Goal: Task Accomplishment & Management: Manage account settings

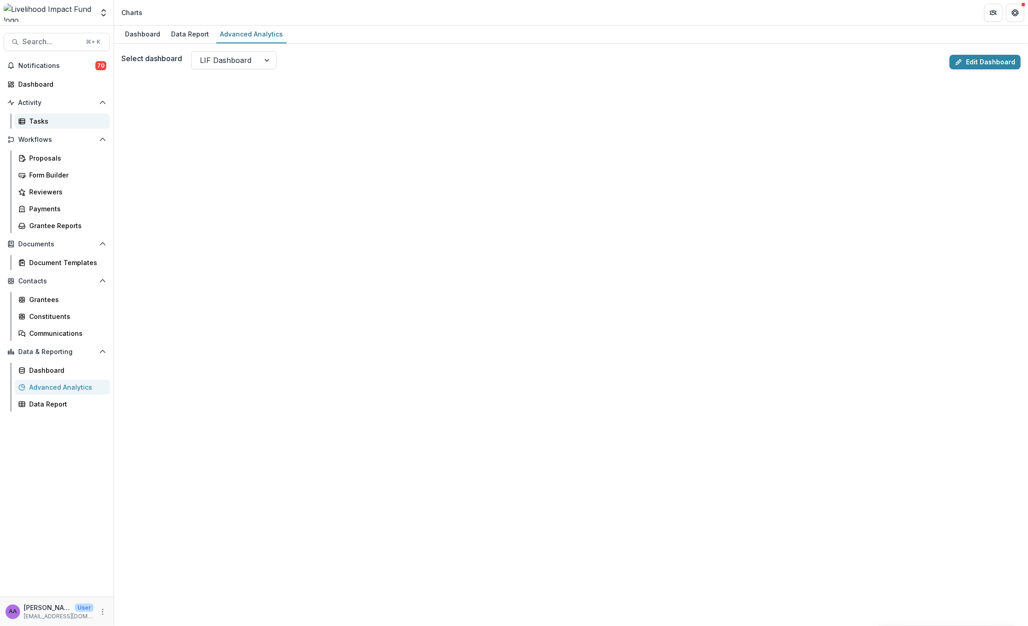
click at [36, 125] on div "Tasks" at bounding box center [65, 121] width 73 height 10
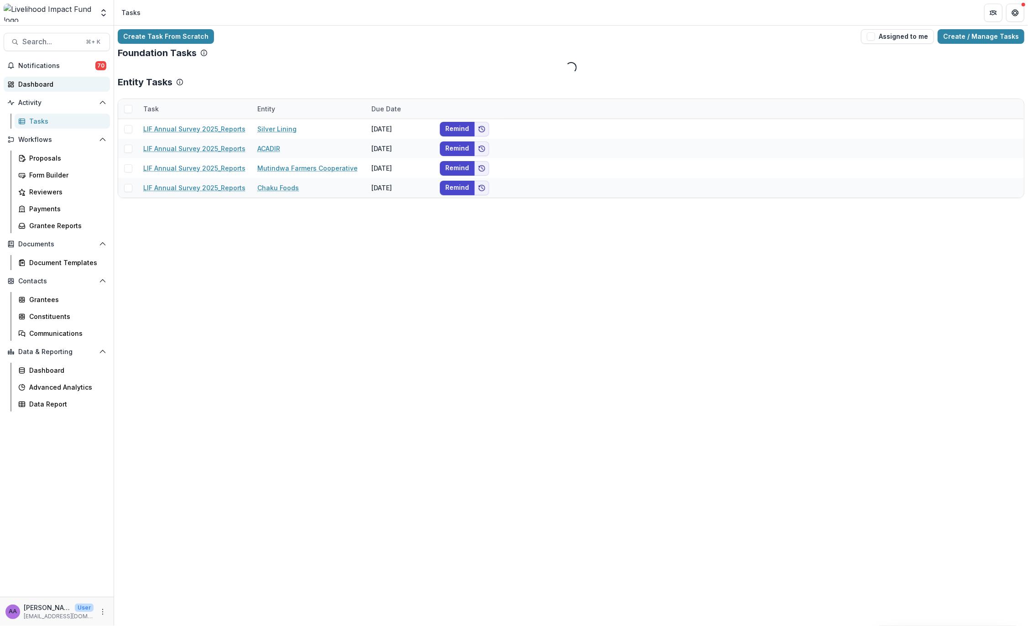
click at [52, 81] on div "Dashboard" at bounding box center [60, 84] width 84 height 10
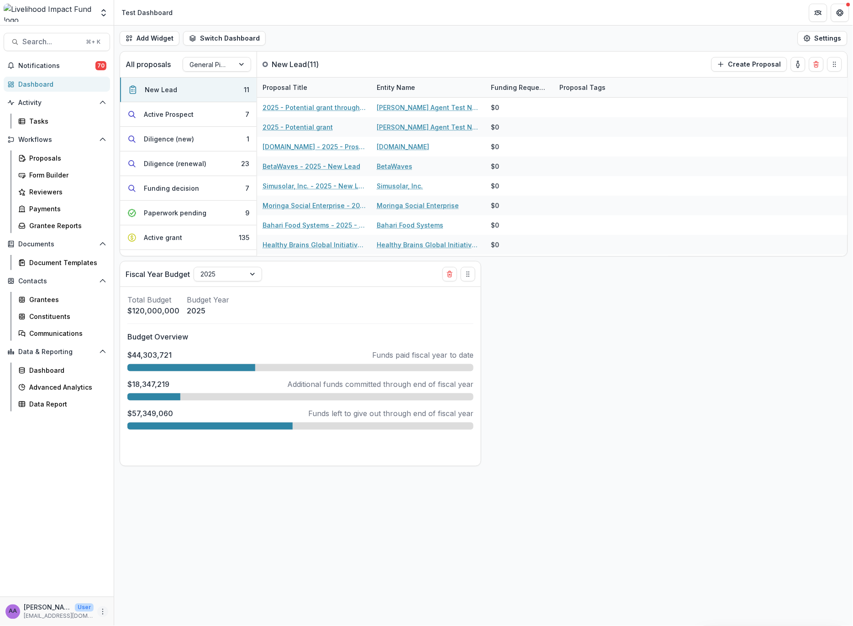
click at [103, 614] on circle "More" at bounding box center [103, 614] width 0 height 0
click at [157, 590] on link "User Settings" at bounding box center [163, 592] width 98 height 15
select select "****"
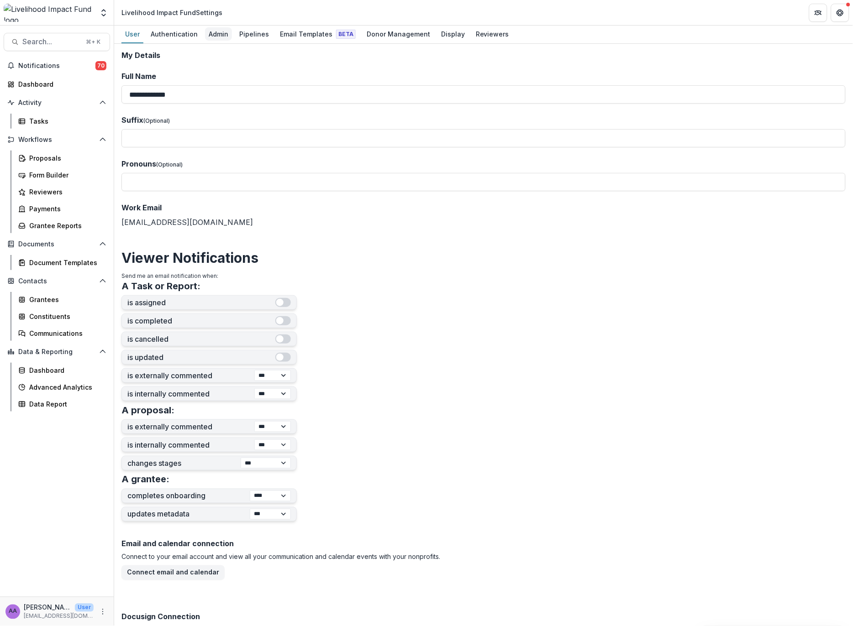
click at [211, 36] on div "Admin" at bounding box center [218, 33] width 27 height 13
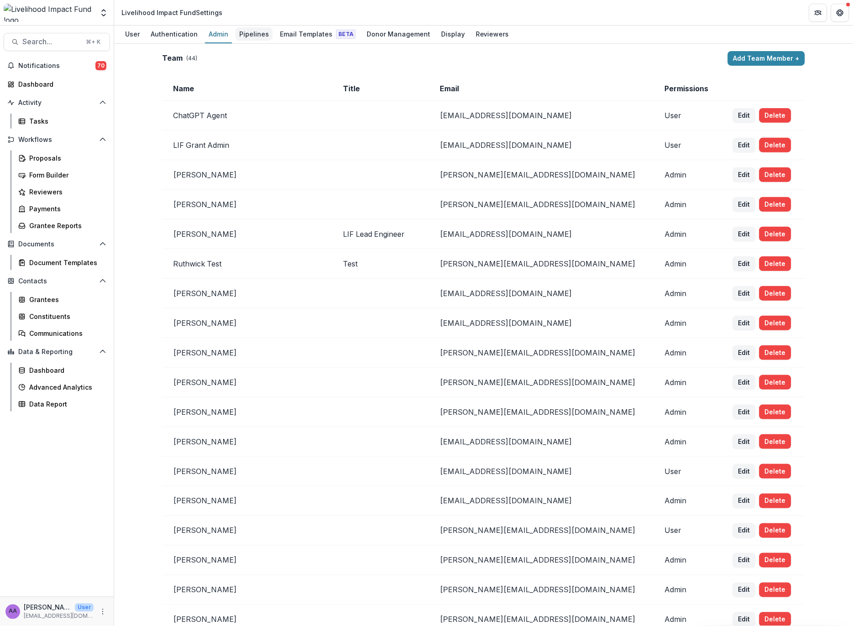
click at [260, 28] on div "Pipelines" at bounding box center [254, 33] width 37 height 13
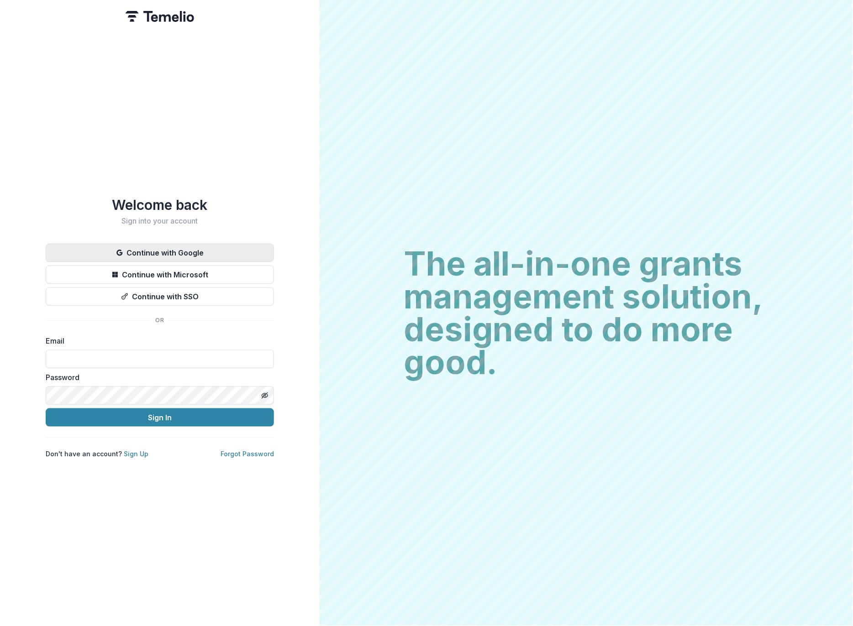
click at [173, 249] on button "Continue with Google" at bounding box center [160, 253] width 228 height 18
click at [168, 245] on button "Continue with Google" at bounding box center [160, 253] width 228 height 18
click at [182, 245] on button "Continue with Google" at bounding box center [160, 253] width 228 height 18
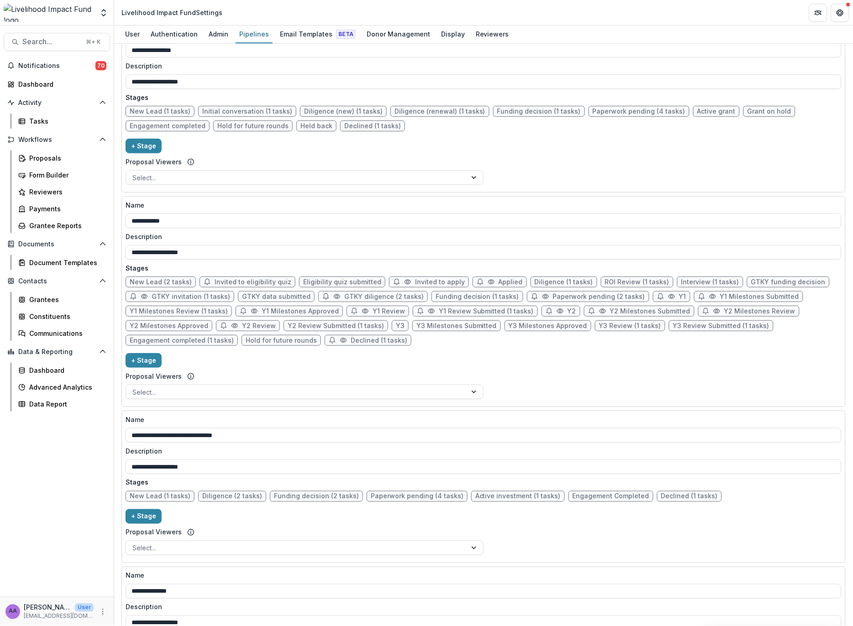
scroll to position [190, 0]
click at [681, 283] on span "Interview (1 tasks)" at bounding box center [710, 281] width 58 height 8
select select "******"
select select "*****"
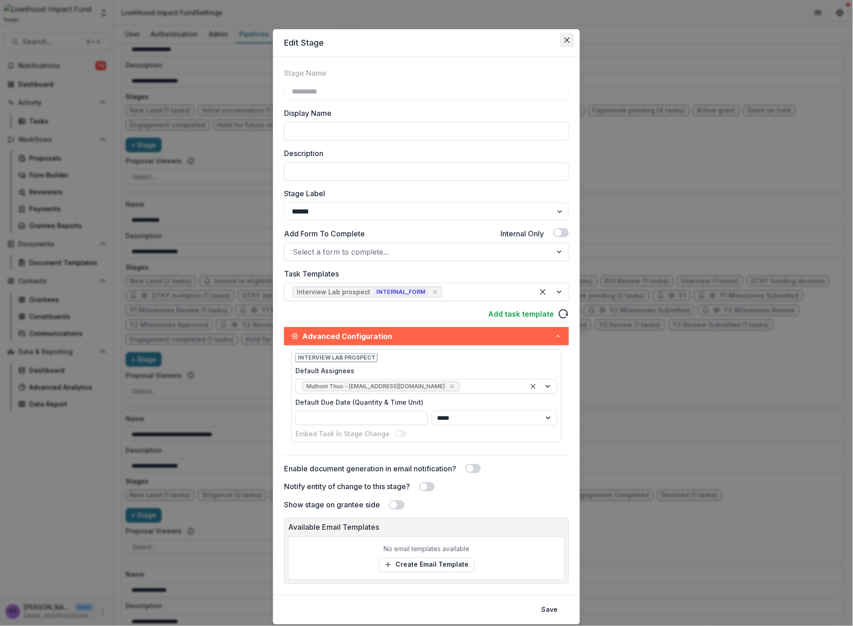
click at [570, 44] on button "Close" at bounding box center [567, 40] width 15 height 15
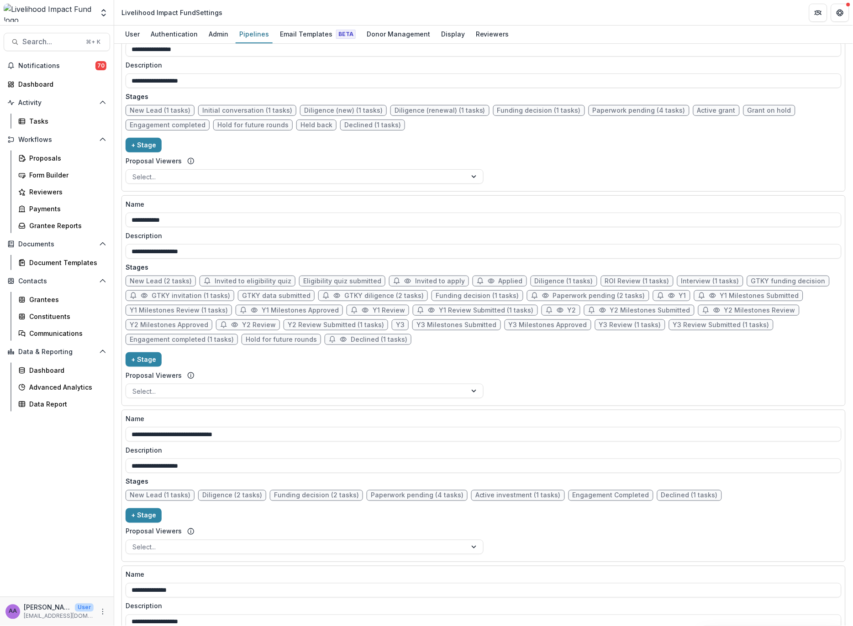
click at [631, 284] on span "ROI Review (1 tasks)" at bounding box center [637, 281] width 73 height 11
click at [628, 283] on span "ROI Review (1 tasks)" at bounding box center [637, 281] width 64 height 8
select select "******"
select select "*****"
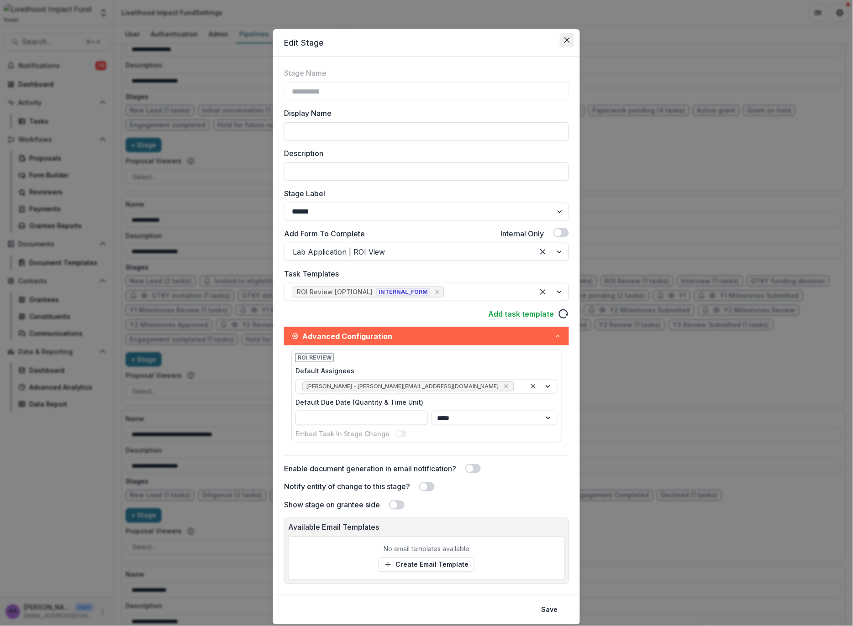
click at [567, 40] on icon "Close" at bounding box center [566, 39] width 5 height 5
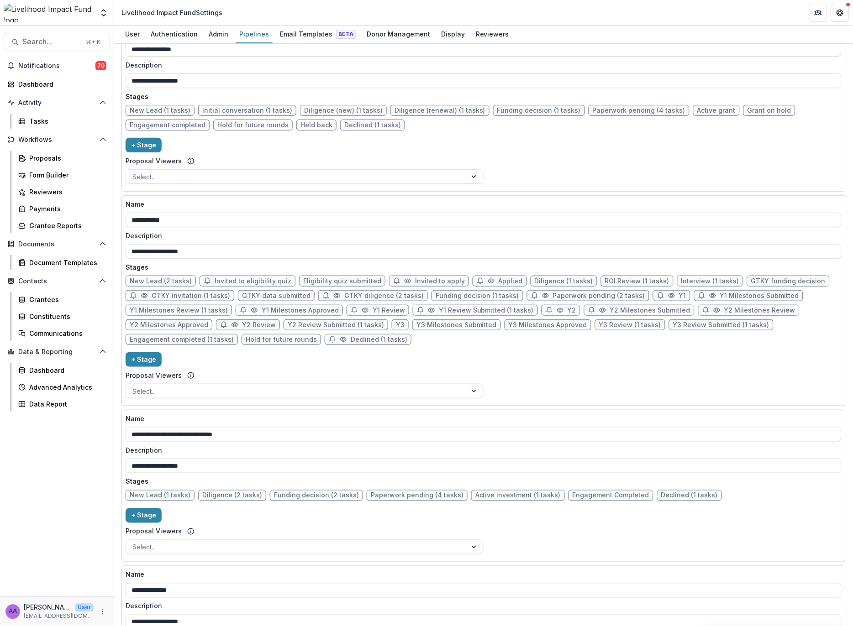
click at [369, 298] on span "GTKY diligence (2 tasks)" at bounding box center [383, 296] width 79 height 8
select select "******"
select select "*****"
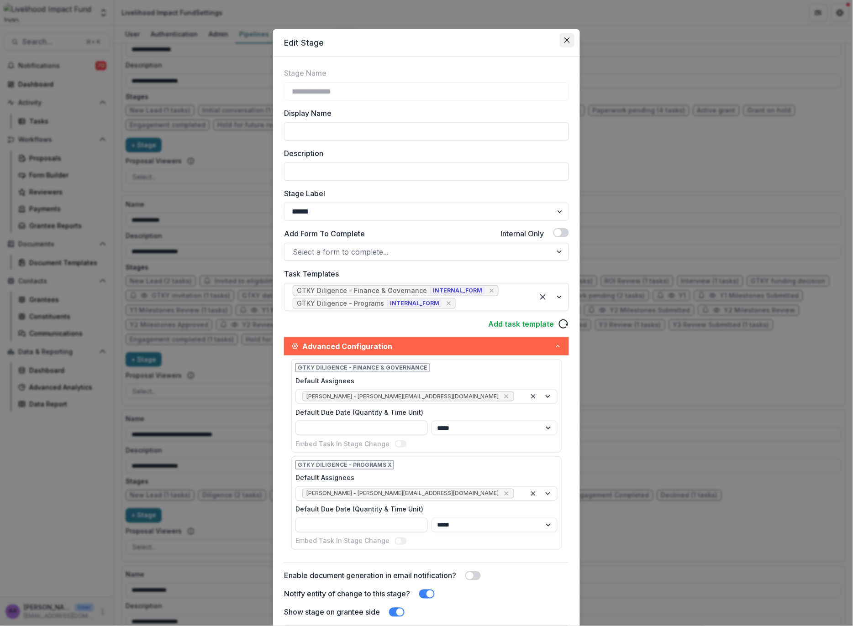
click at [571, 38] on button "Close" at bounding box center [567, 40] width 15 height 15
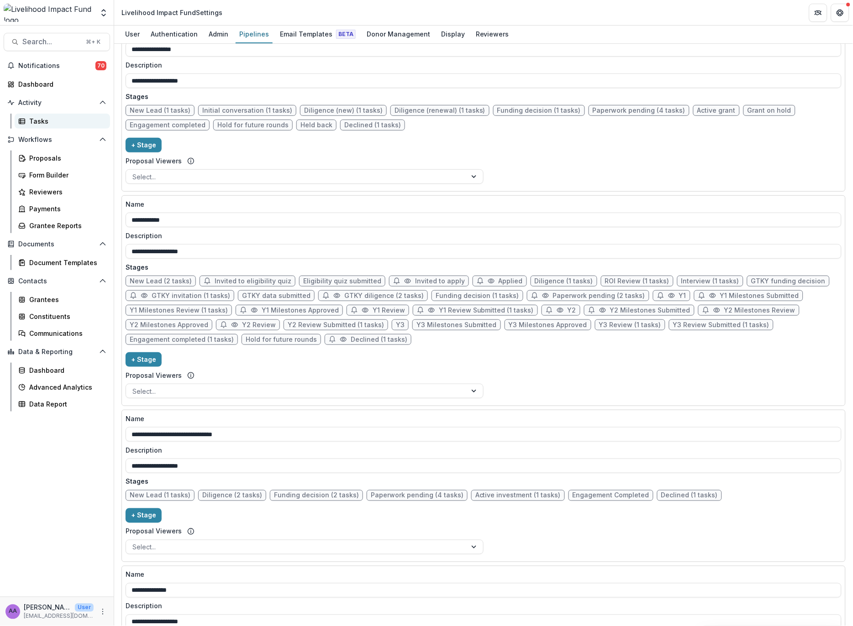
click at [47, 116] on div "Tasks" at bounding box center [65, 121] width 73 height 10
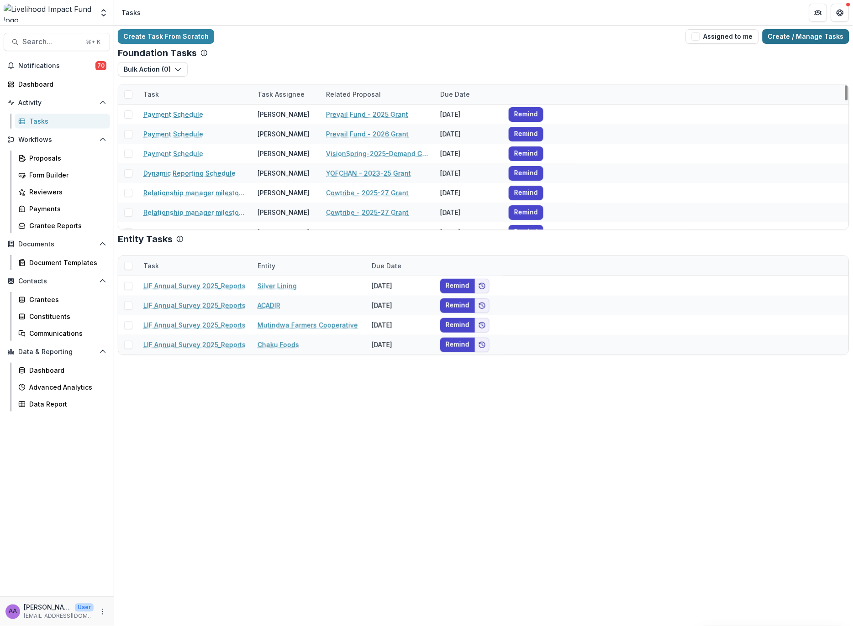
click at [836, 33] on link "Create / Manage Tasks" at bounding box center [805, 36] width 87 height 15
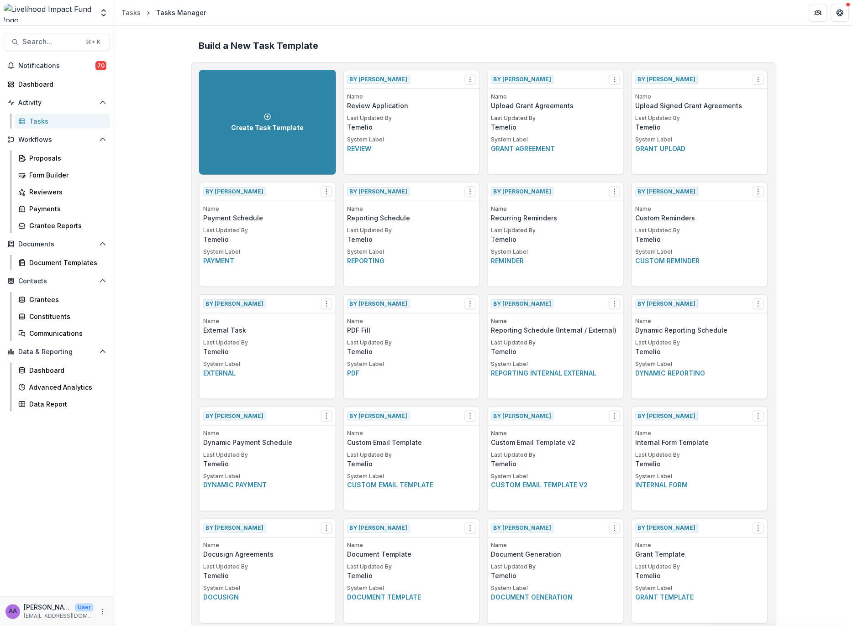
scroll to position [790, 0]
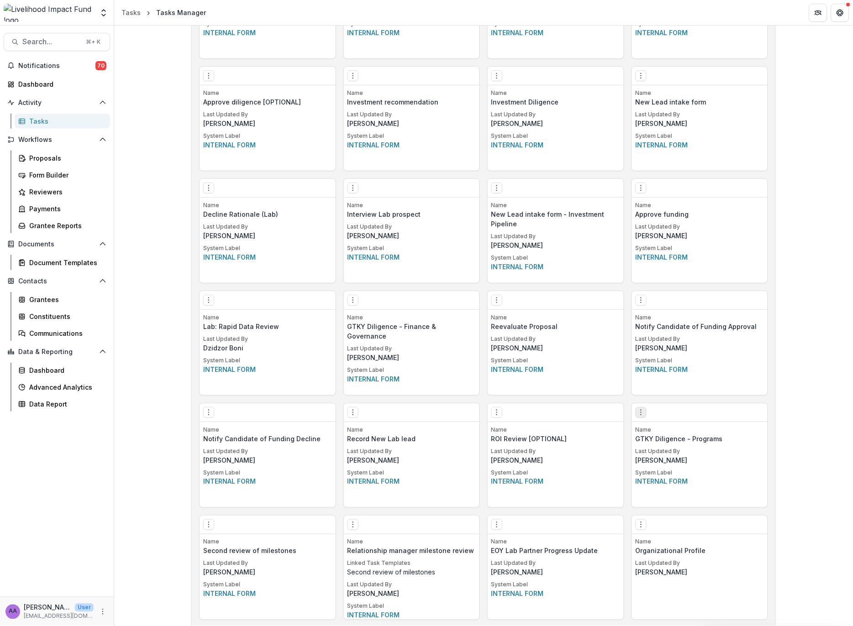
click at [636, 417] on button "Options" at bounding box center [640, 412] width 11 height 11
click at [668, 434] on link "Edit" at bounding box center [692, 431] width 112 height 15
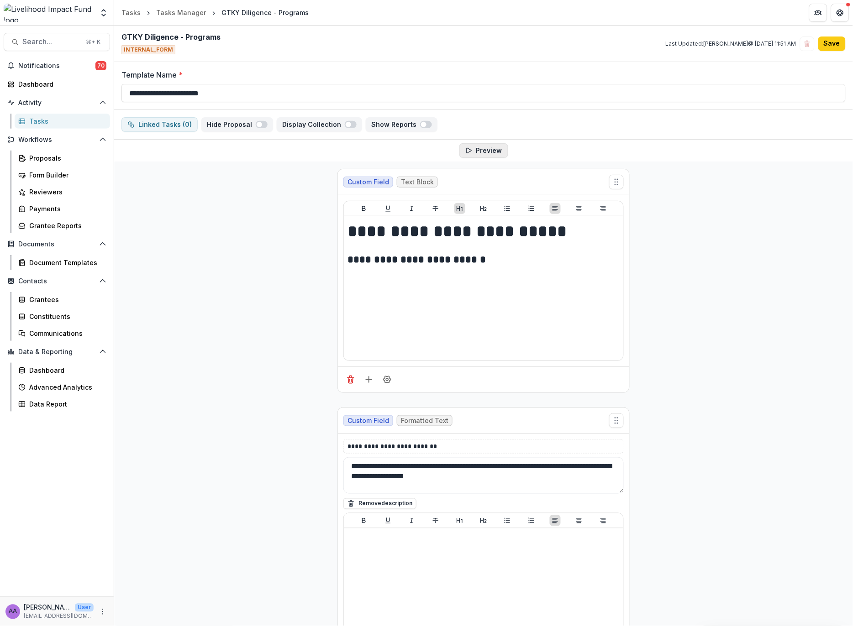
click at [487, 149] on button "Preview" at bounding box center [483, 150] width 49 height 15
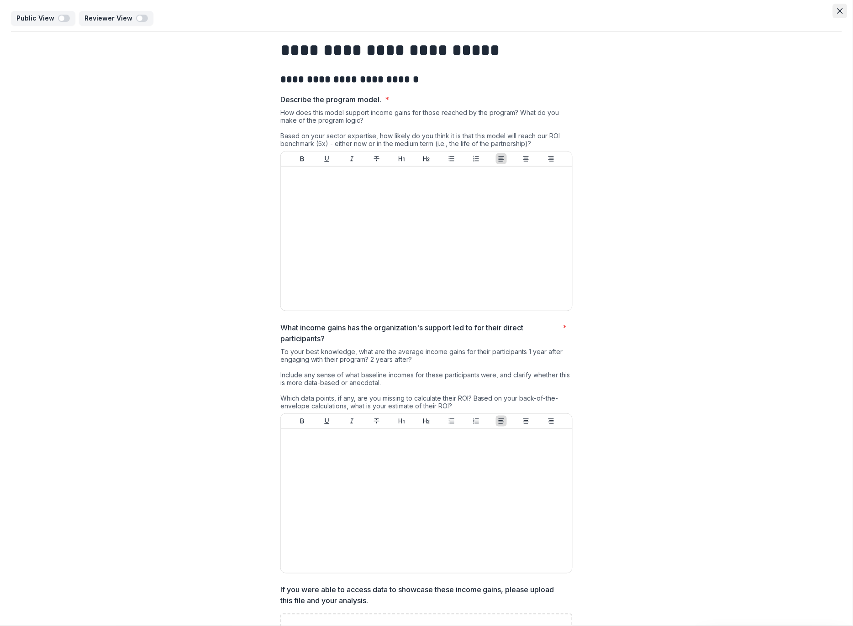
click at [839, 10] on icon "Close" at bounding box center [839, 10] width 5 height 5
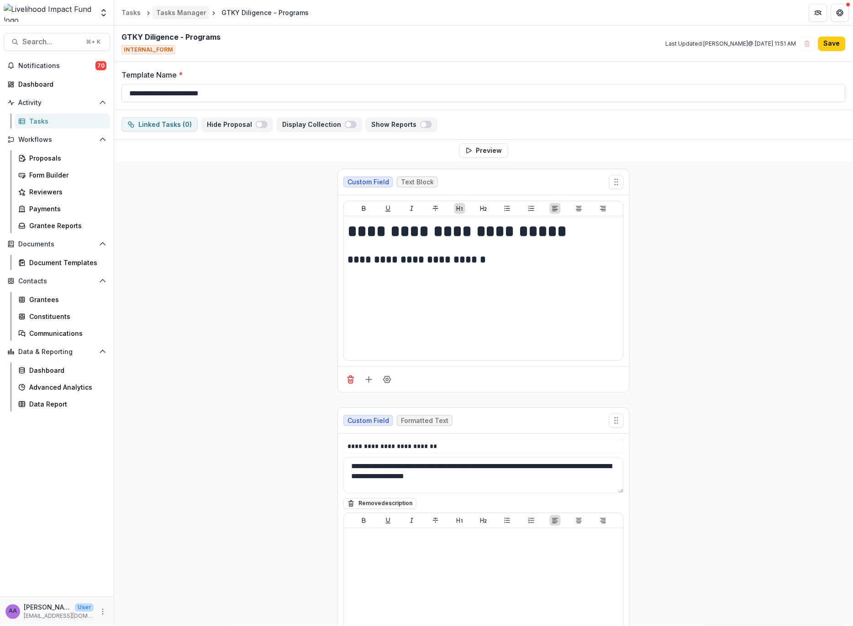
click at [187, 13] on div "Tasks Manager" at bounding box center [181, 13] width 50 height 10
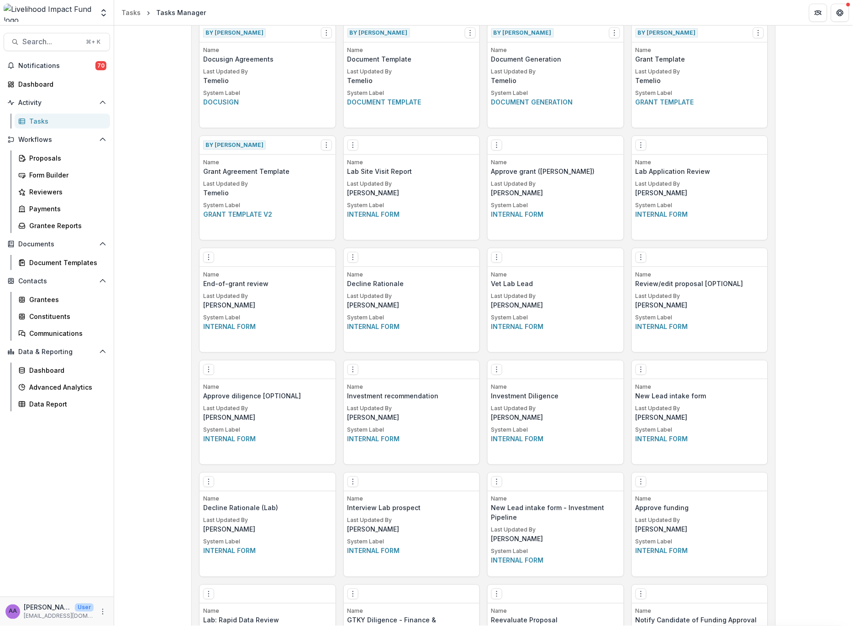
scroll to position [843, 0]
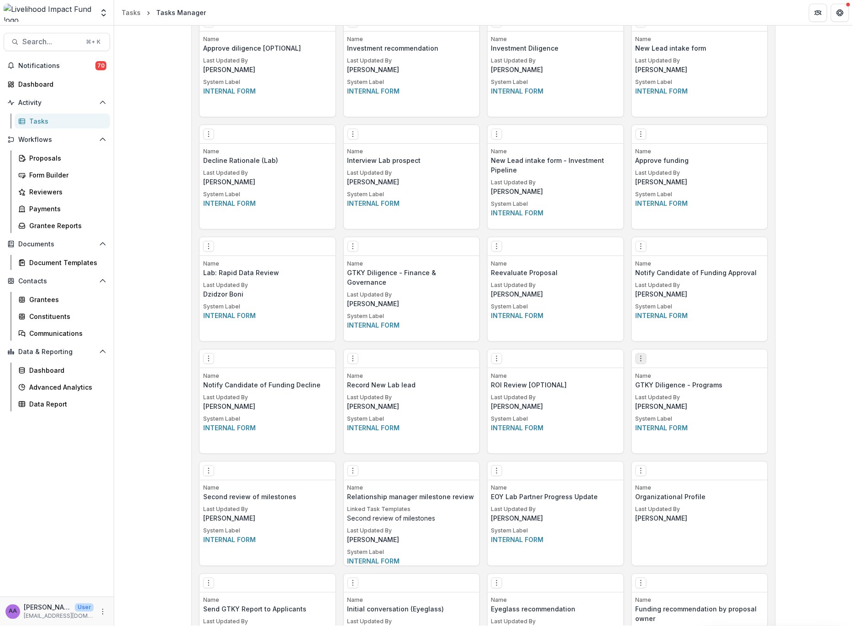
click at [637, 361] on icon "Options" at bounding box center [640, 358] width 7 height 7
click at [794, 356] on div "Build a New Task Template Create Task Template By Temelio View Make a Copy Crea…" at bounding box center [483, 137] width 738 height 1911
click at [644, 361] on button "Options" at bounding box center [640, 358] width 11 height 11
click at [656, 374] on link "Edit" at bounding box center [692, 377] width 112 height 15
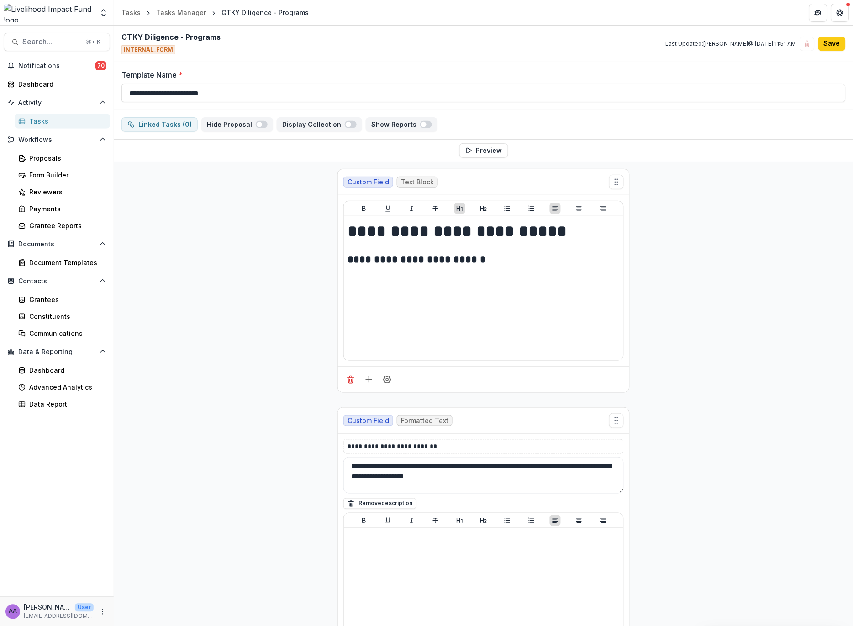
click at [199, 12] on div "Tasks Manager" at bounding box center [181, 13] width 50 height 10
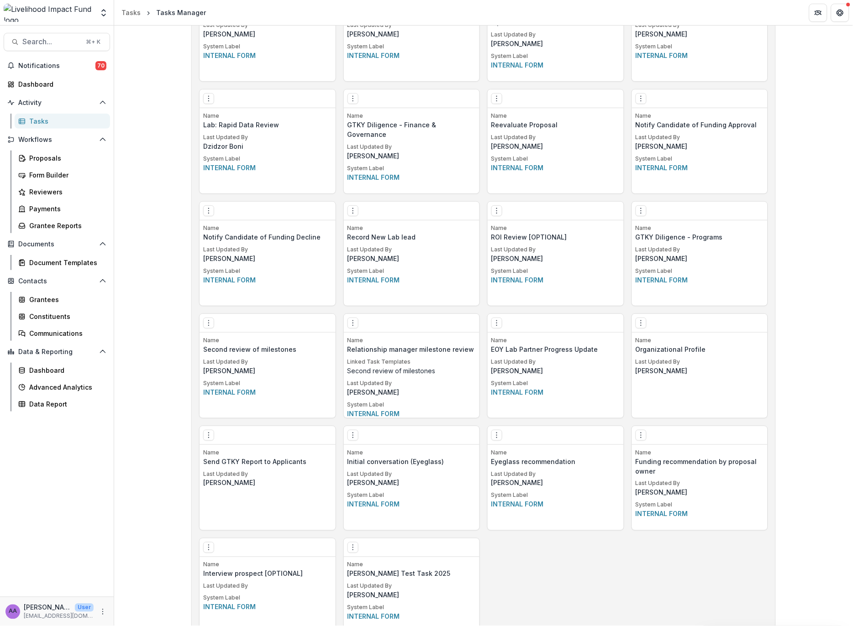
scroll to position [1018, 0]
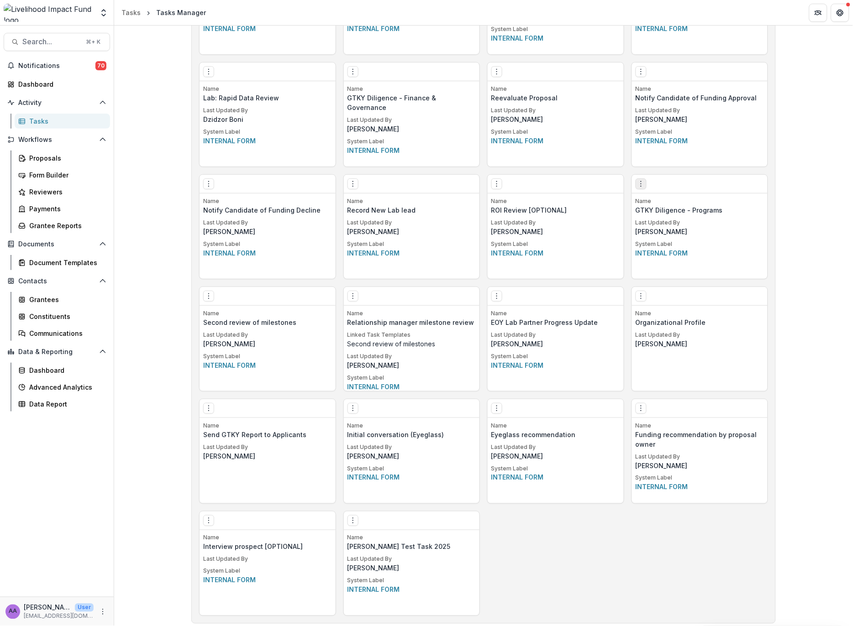
click at [640, 185] on icon "Options" at bounding box center [640, 183] width 7 height 7
click at [659, 202] on link "Edit" at bounding box center [692, 202] width 112 height 15
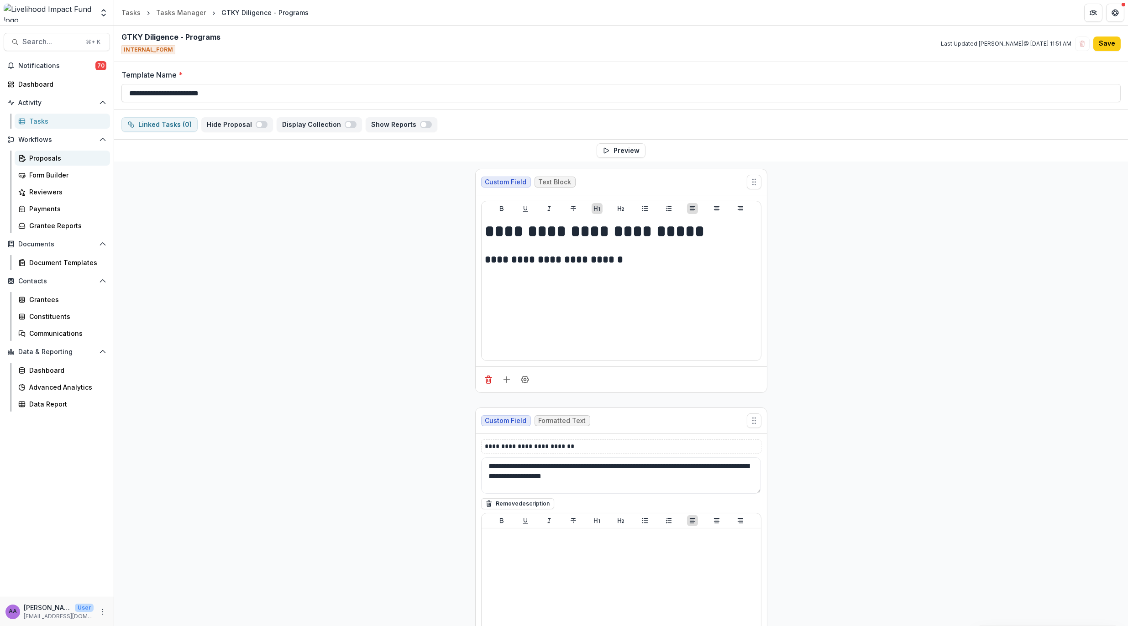
click at [45, 154] on div "Proposals" at bounding box center [65, 158] width 73 height 10
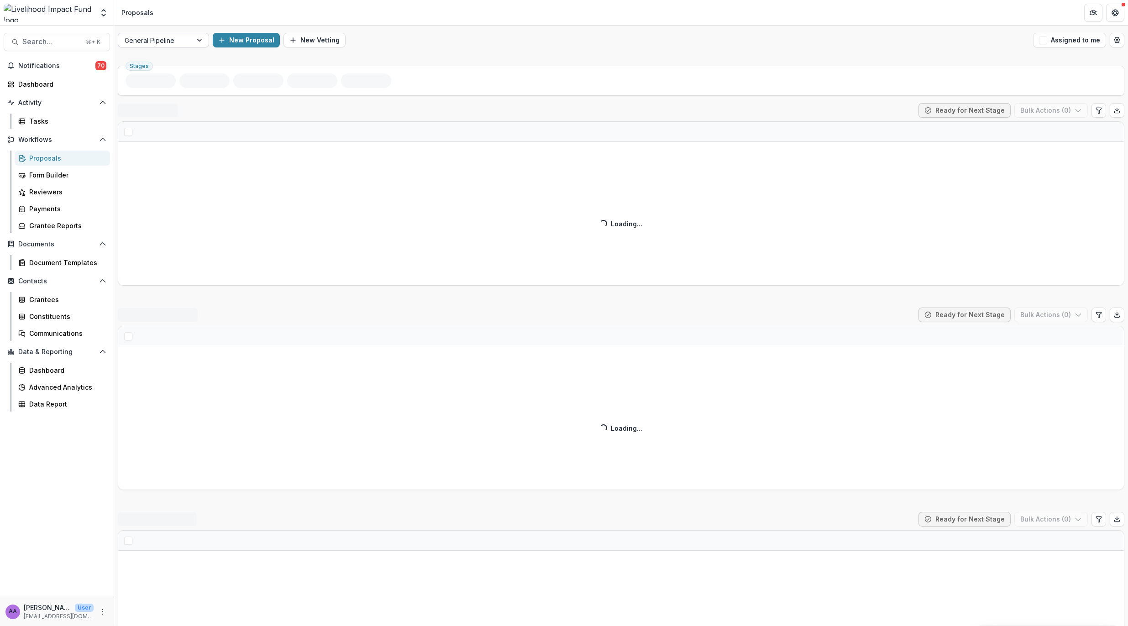
click at [171, 46] on div "General Pipeline" at bounding box center [155, 40] width 74 height 13
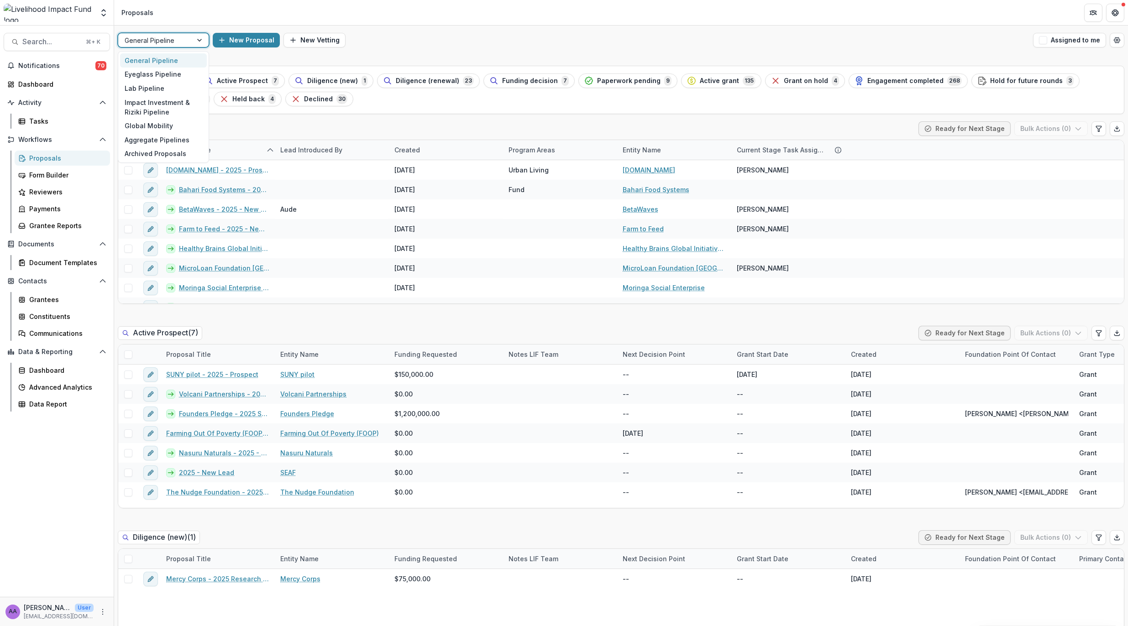
click at [171, 43] on div at bounding box center [155, 40] width 61 height 11
click at [162, 35] on div at bounding box center [155, 40] width 61 height 11
click at [168, 91] on div "Lab Pipeline" at bounding box center [163, 88] width 87 height 14
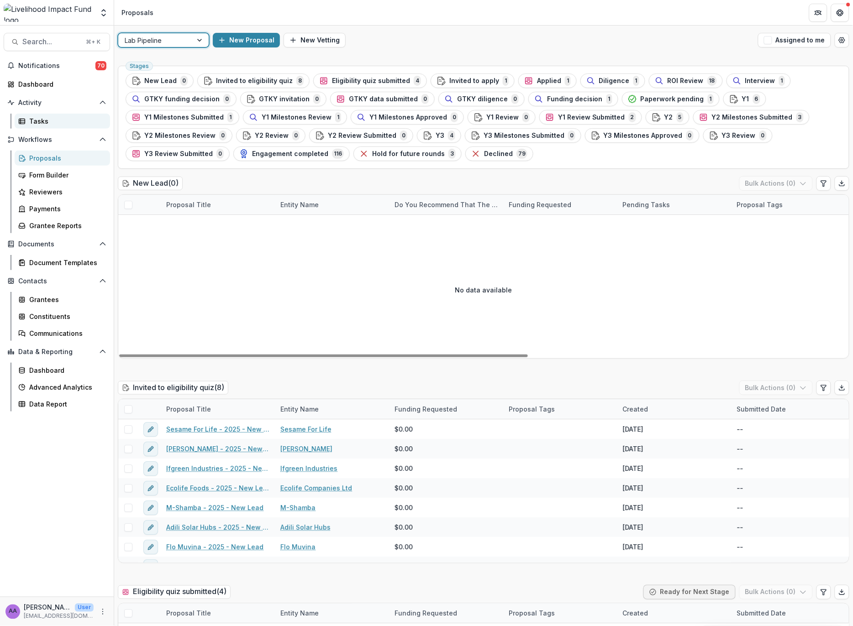
click at [49, 117] on div "Tasks" at bounding box center [65, 121] width 73 height 10
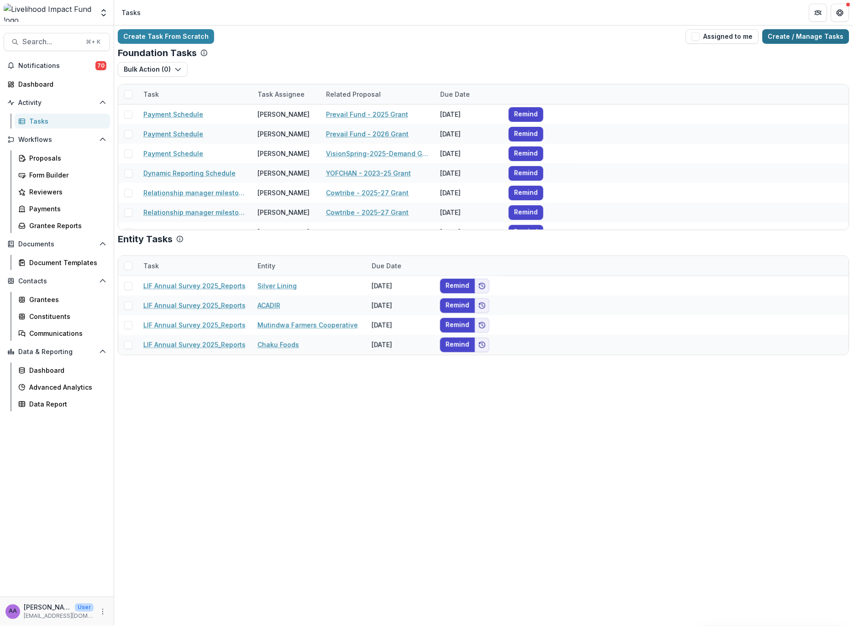
click at [814, 37] on link "Create / Manage Tasks" at bounding box center [805, 36] width 87 height 15
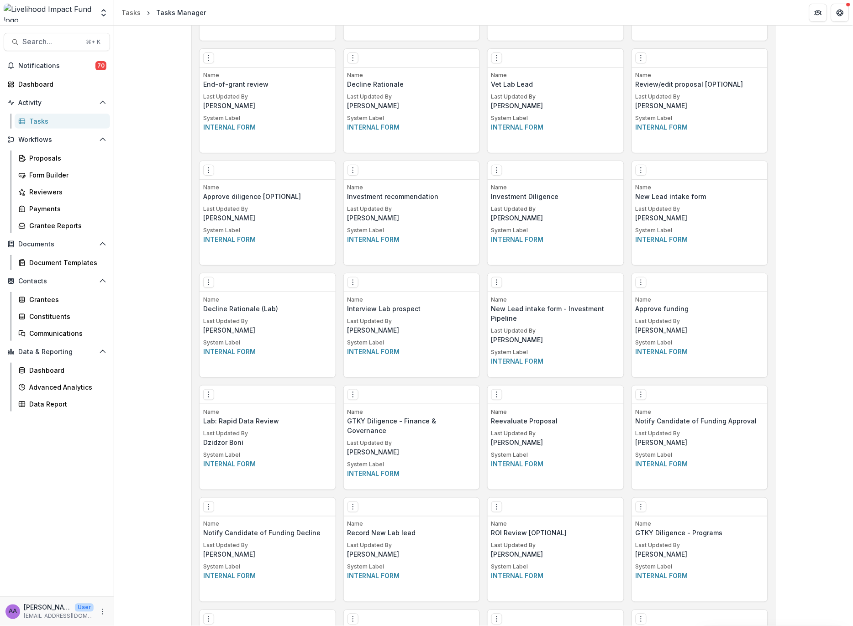
scroll to position [887, 0]
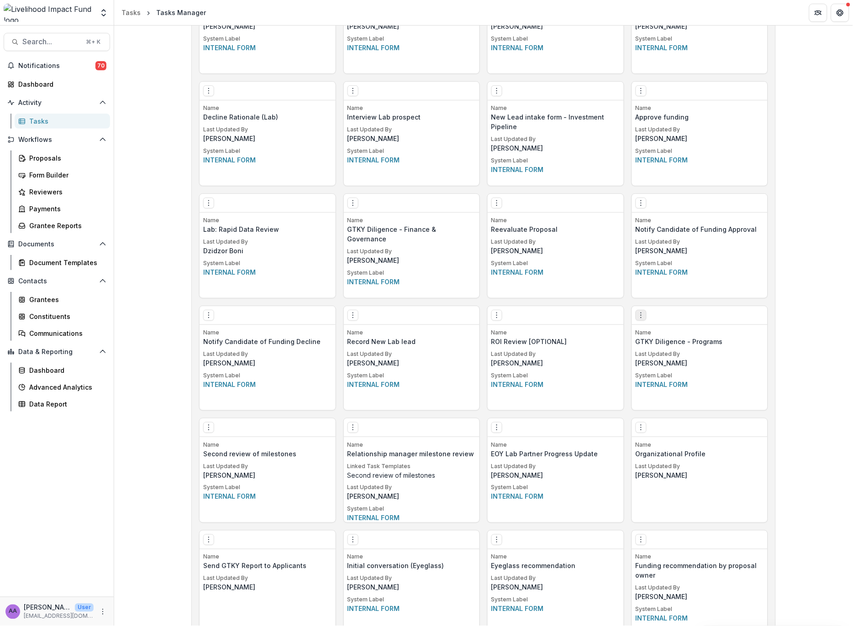
click at [642, 317] on icon "Options" at bounding box center [640, 315] width 7 height 7
click at [668, 338] on link "Edit" at bounding box center [692, 334] width 112 height 15
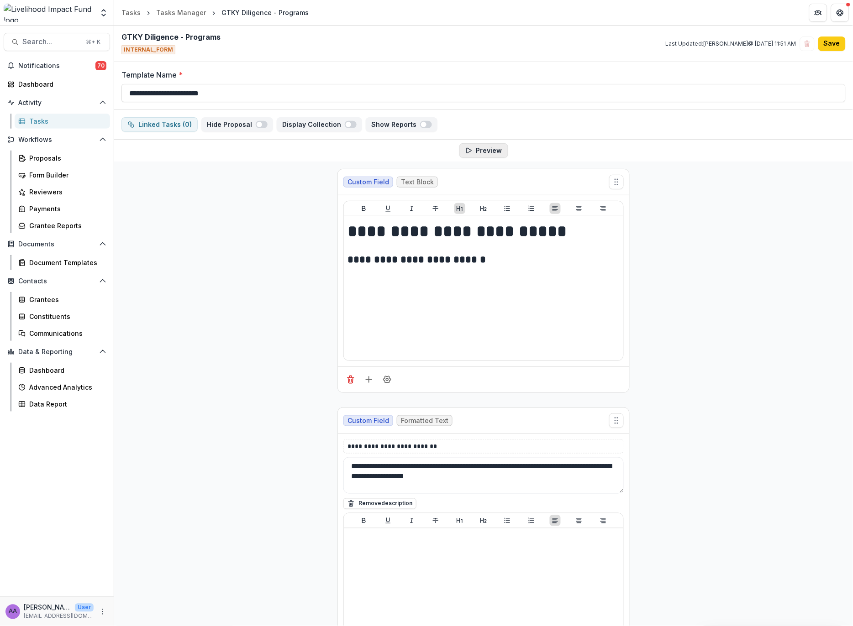
click at [492, 153] on button "Preview" at bounding box center [483, 150] width 49 height 15
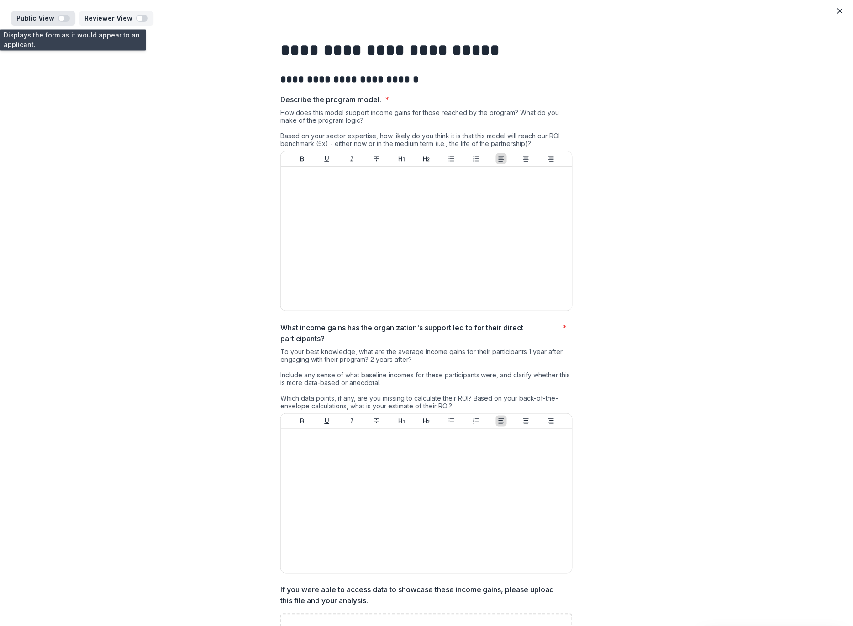
click at [62, 19] on span "button" at bounding box center [61, 18] width 5 height 5
click at [63, 19] on span "button" at bounding box center [65, 18] width 5 height 5
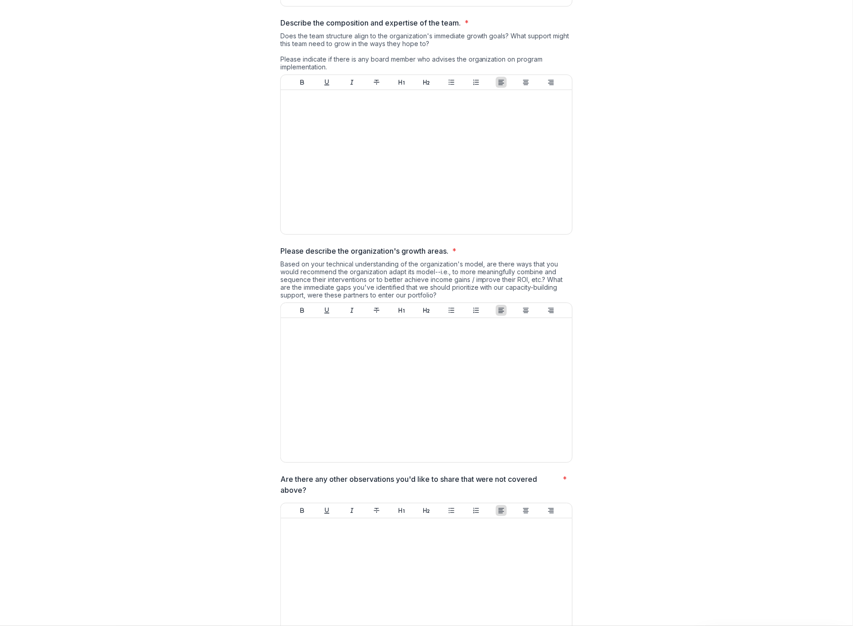
scroll to position [1681, 0]
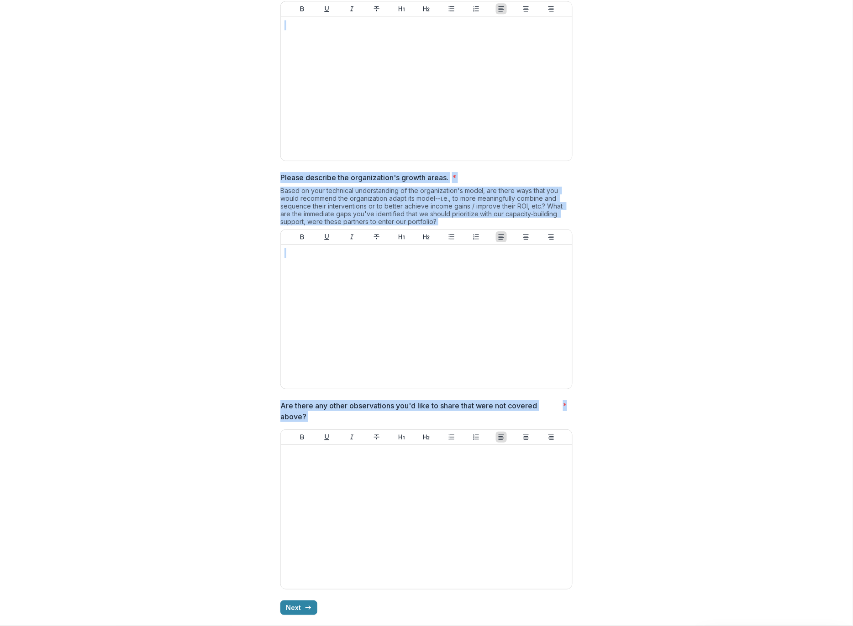
drag, startPoint x: 282, startPoint y: 47, endPoint x: 513, endPoint y: 450, distance: 464.7
copy div "**********"
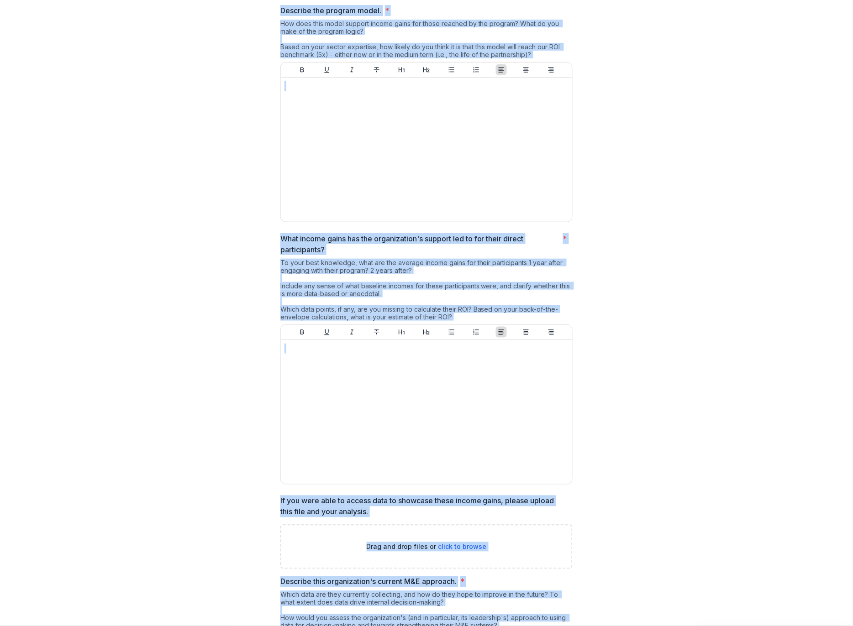
scroll to position [0, 0]
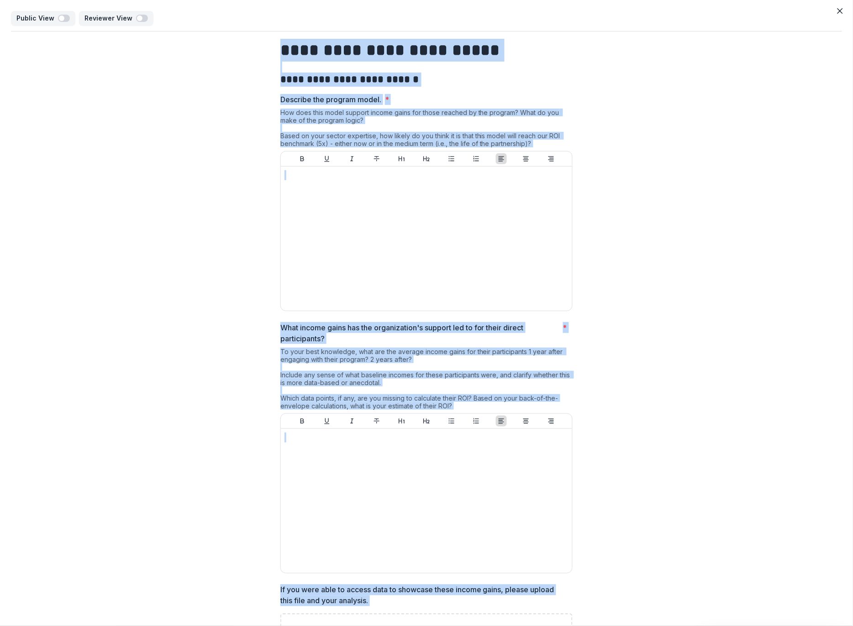
drag, startPoint x: 292, startPoint y: 389, endPoint x: 272, endPoint y: 1, distance: 388.0
copy div "**********"
click at [837, 6] on button "Close" at bounding box center [839, 11] width 15 height 15
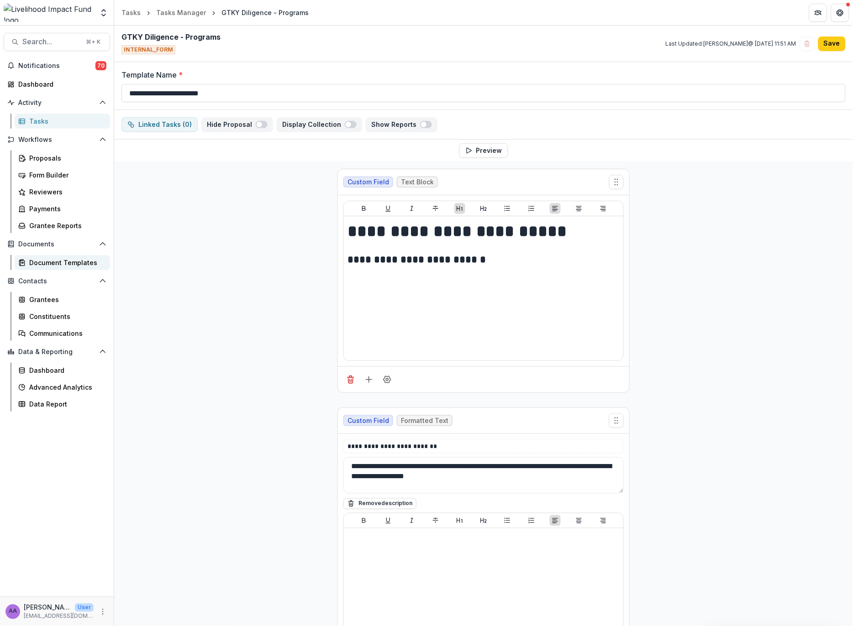
click at [53, 258] on div "Document Templates" at bounding box center [65, 263] width 73 height 10
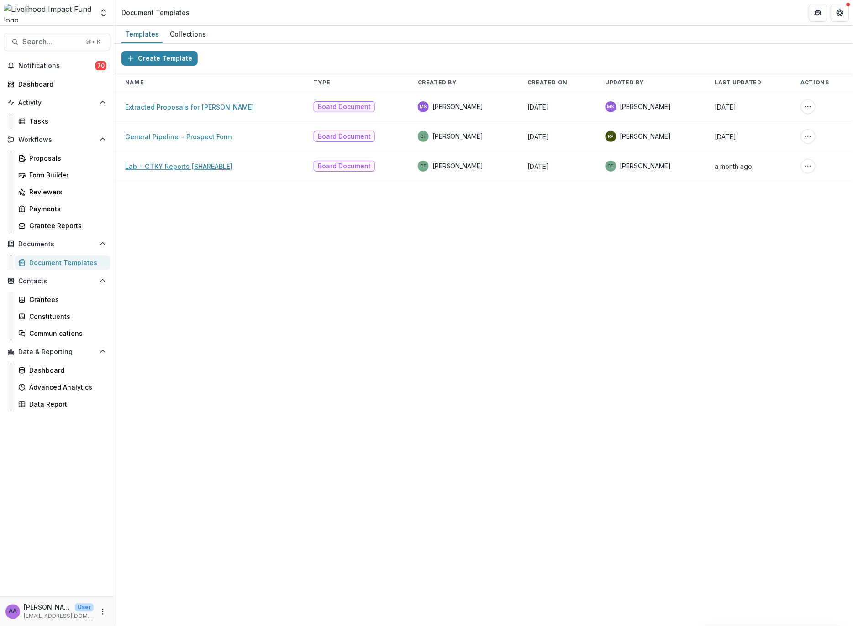
click at [183, 168] on link "Lab - GTKY Reports [SHAREABLE]" at bounding box center [178, 166] width 107 height 8
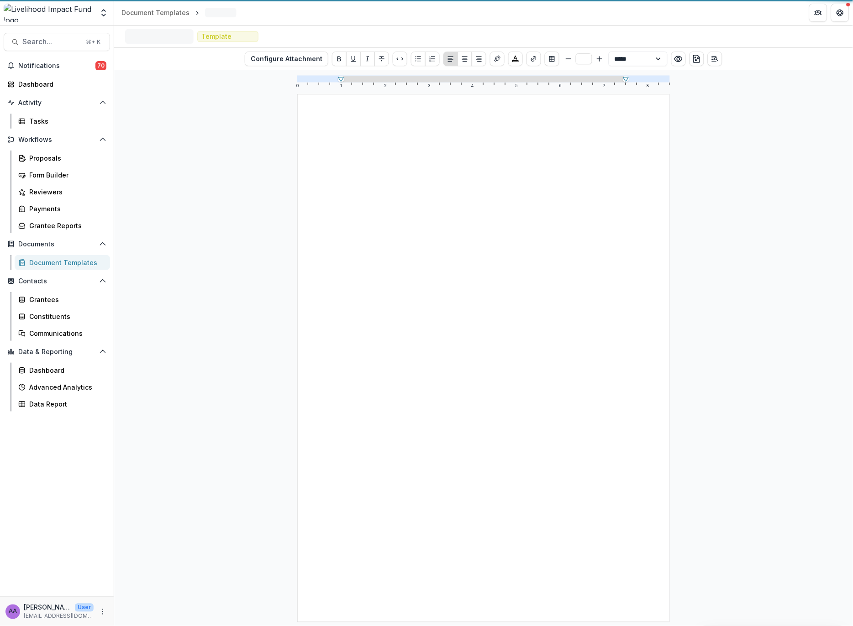
select select "**********"
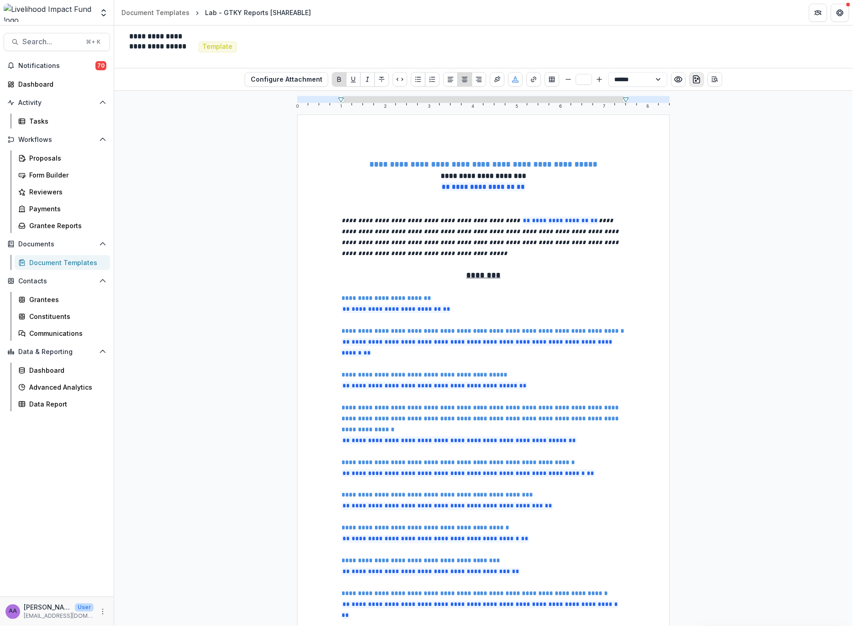
click at [695, 82] on icon "download-word" at bounding box center [696, 79] width 9 height 9
drag, startPoint x: 306, startPoint y: 12, endPoint x: 120, endPoint y: 10, distance: 185.3
click at [120, 10] on header "Document Templates Lab - GTKY Reports [SHAREABLE]" at bounding box center [483, 12] width 738 height 25
copy ol "Document Templates Lab - GTKY Reports [SHAREABLE]"
click at [57, 126] on link "Tasks" at bounding box center [62, 121] width 95 height 15
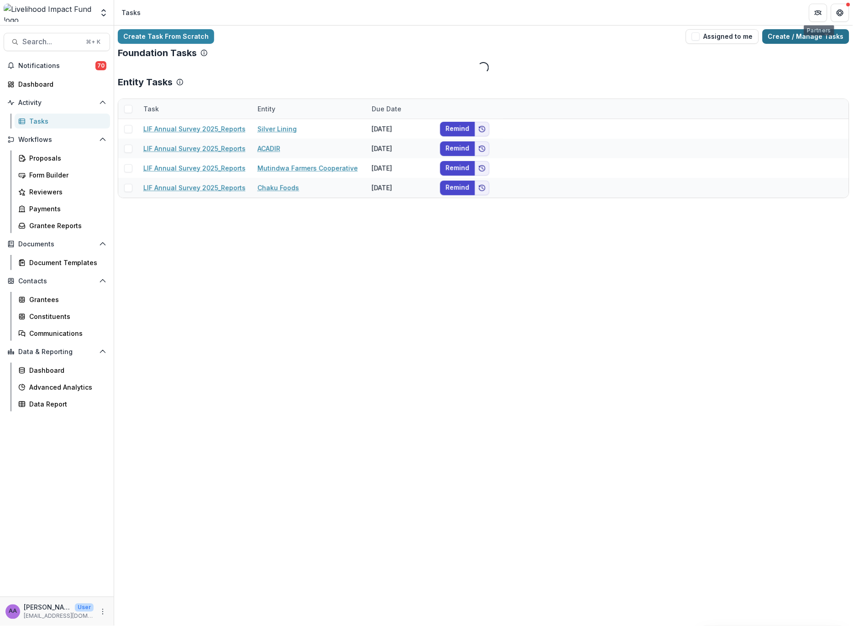
click at [810, 38] on link "Create / Manage Tasks" at bounding box center [805, 36] width 87 height 15
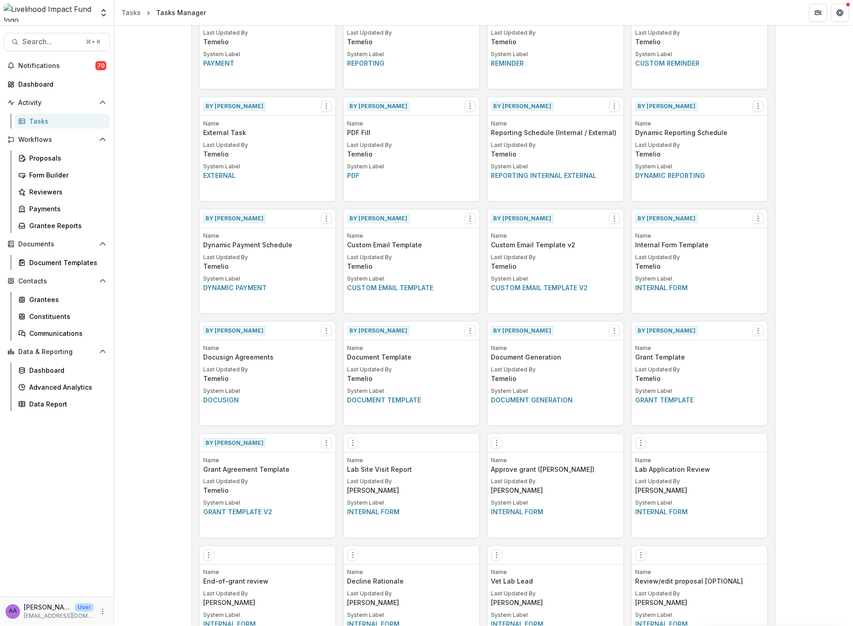
scroll to position [790, 0]
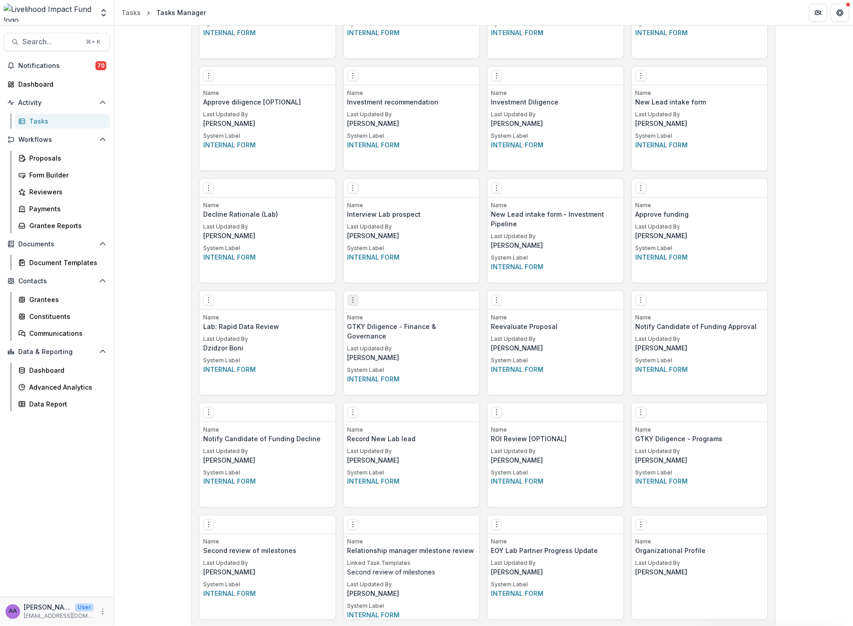
click at [347, 299] on button "Options" at bounding box center [352, 300] width 11 height 11
click at [369, 315] on link "Edit" at bounding box center [404, 319] width 112 height 15
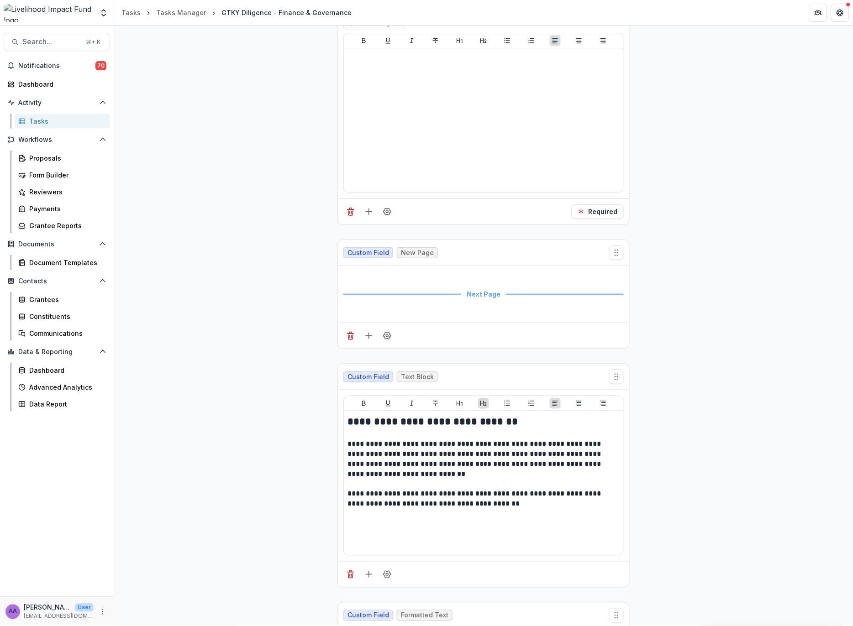
scroll to position [4250, 0]
